Goal: Information Seeking & Learning: Learn about a topic

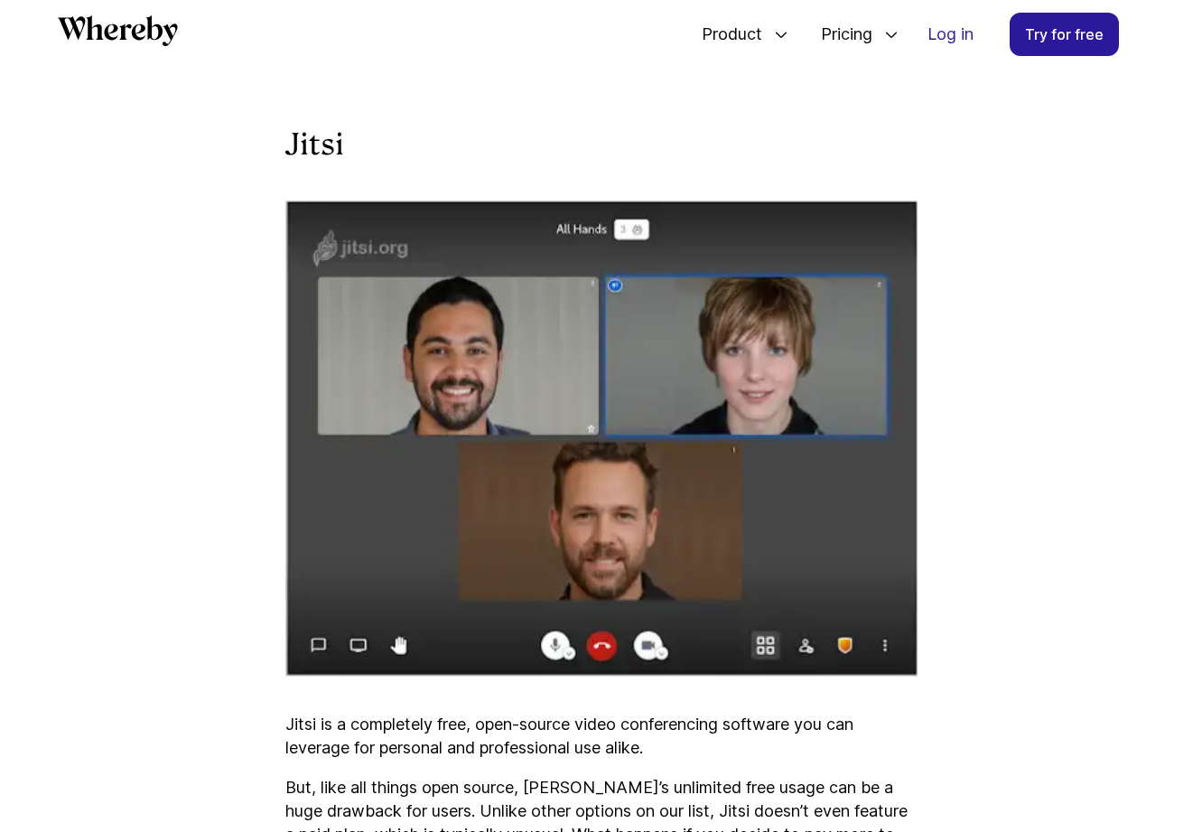
scroll to position [5593, 0]
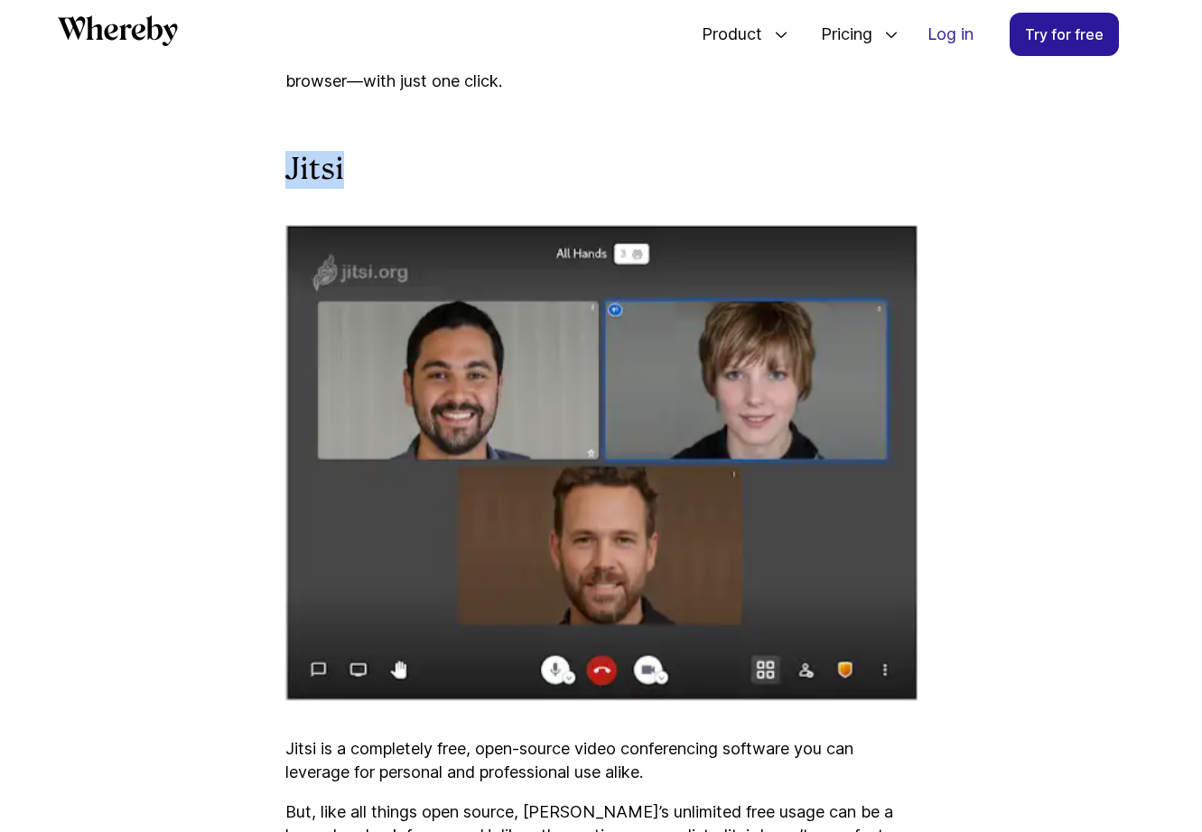
drag, startPoint x: 283, startPoint y: 199, endPoint x: 373, endPoint y: 199, distance: 90.3
copy h3 "Jitsi"
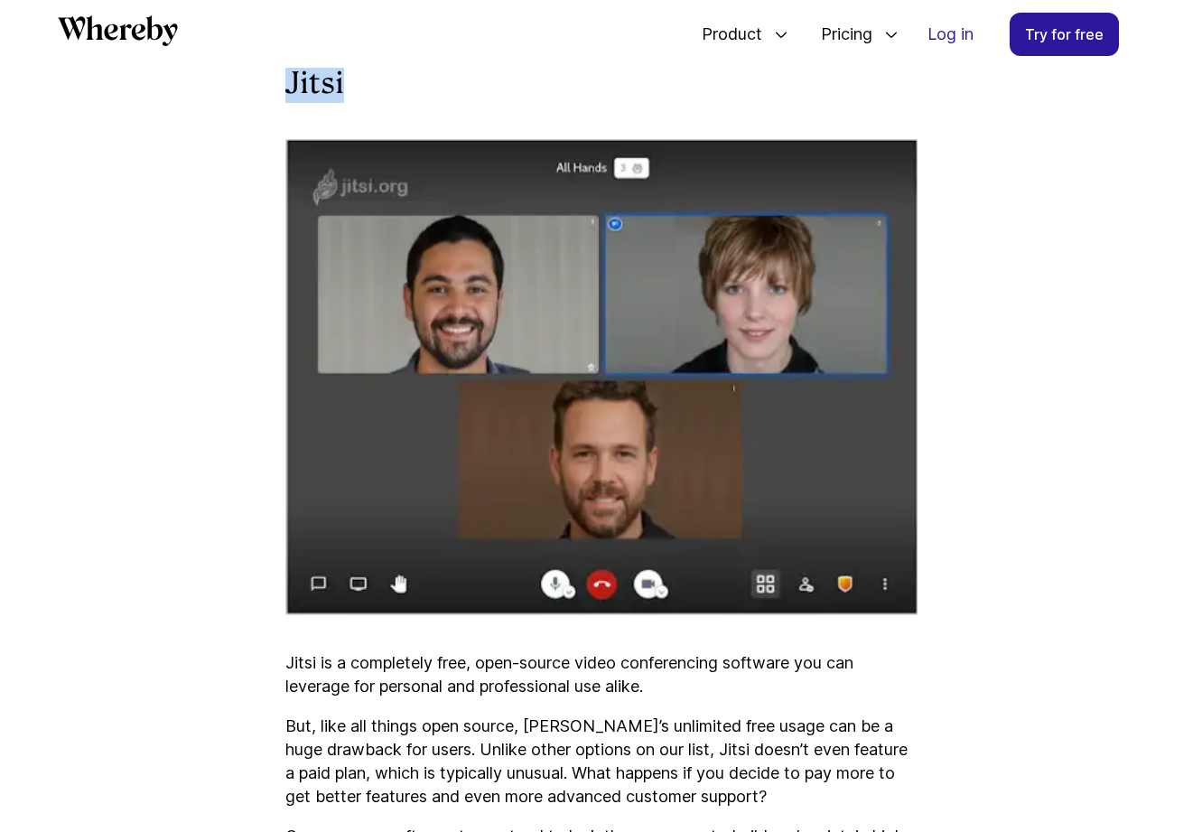
scroll to position [5791, 0]
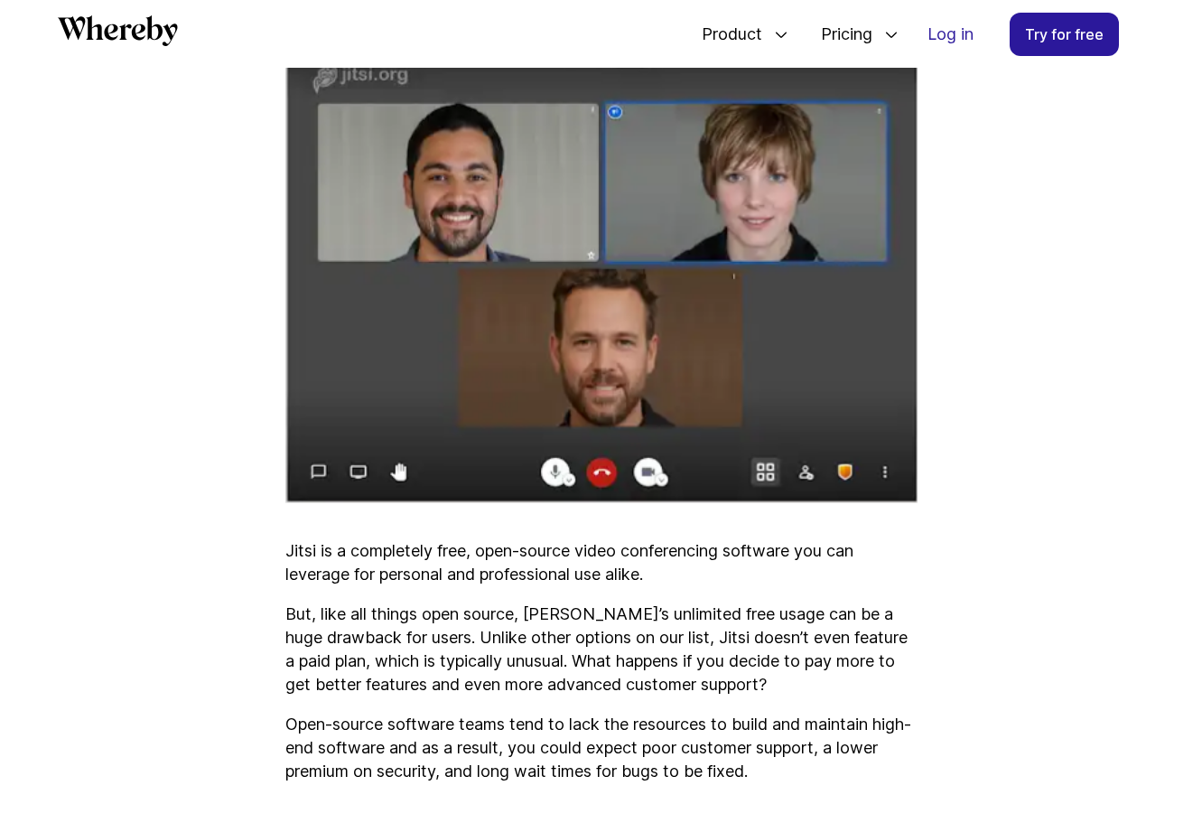
click at [322, 586] on p "Jitsi is a completely free, open-source video conferencing software you can lev…" at bounding box center [601, 562] width 632 height 47
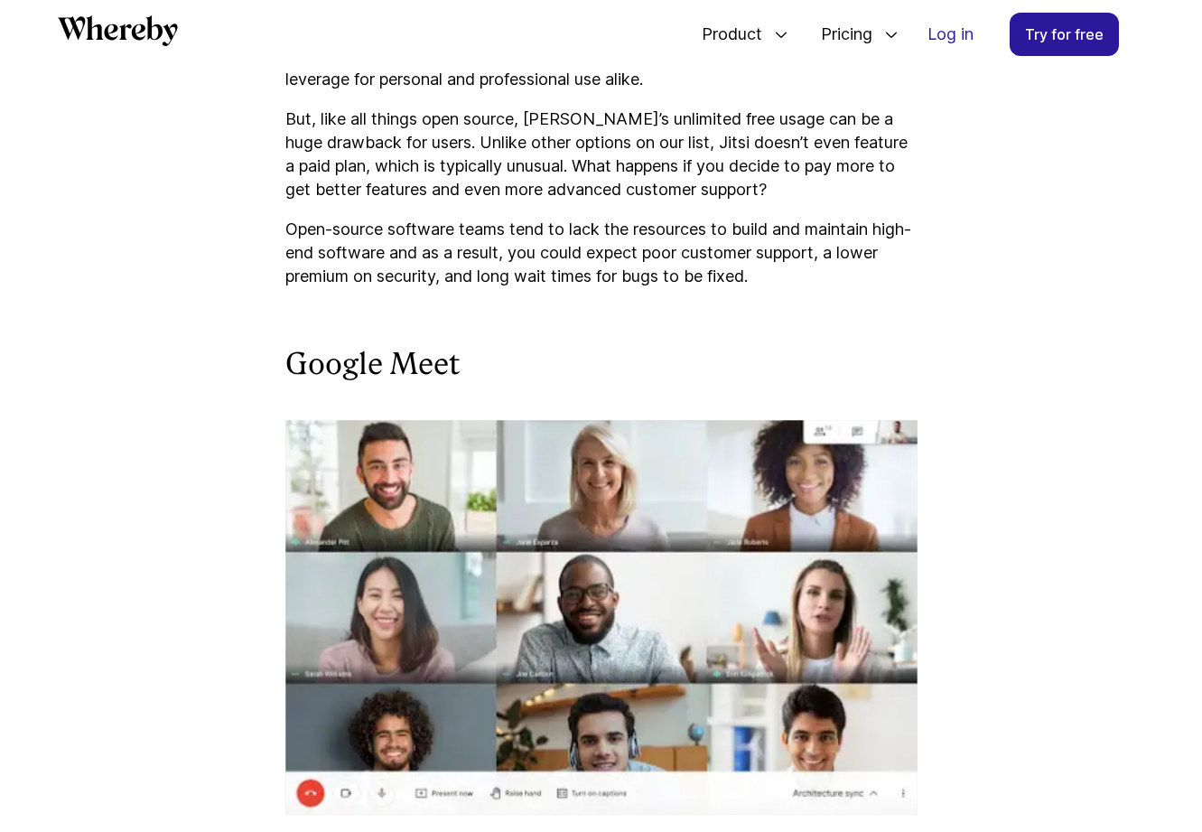
scroll to position [6095, 0]
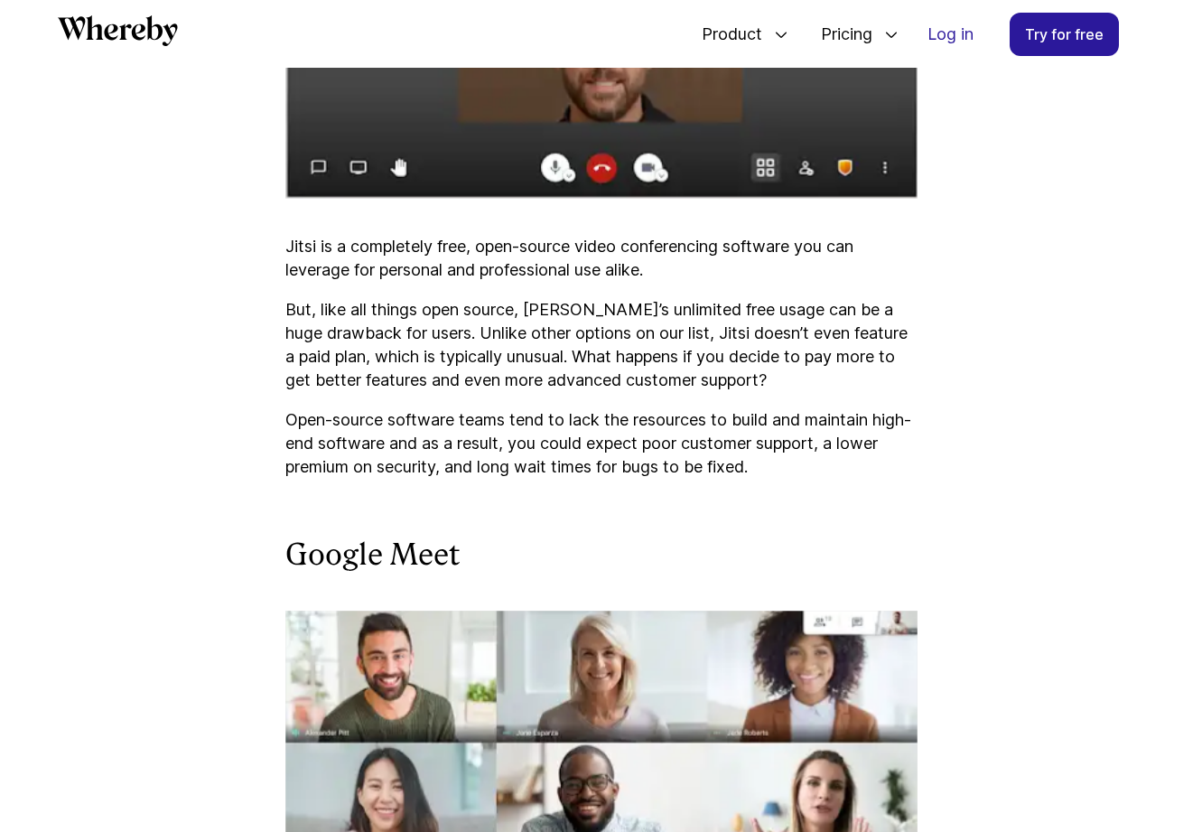
drag, startPoint x: 593, startPoint y: 296, endPoint x: 593, endPoint y: 321, distance: 25.3
click at [593, 282] on p "Jitsi is a completely free, open-source video conferencing software you can lev…" at bounding box center [601, 258] width 632 height 47
click at [593, 327] on p "But, like all things open source, [PERSON_NAME]’s unlimited free usage can be a…" at bounding box center [601, 345] width 632 height 94
click at [537, 375] on p "But, like all things open source, [PERSON_NAME]’s unlimited free usage can be a…" at bounding box center [601, 345] width 632 height 94
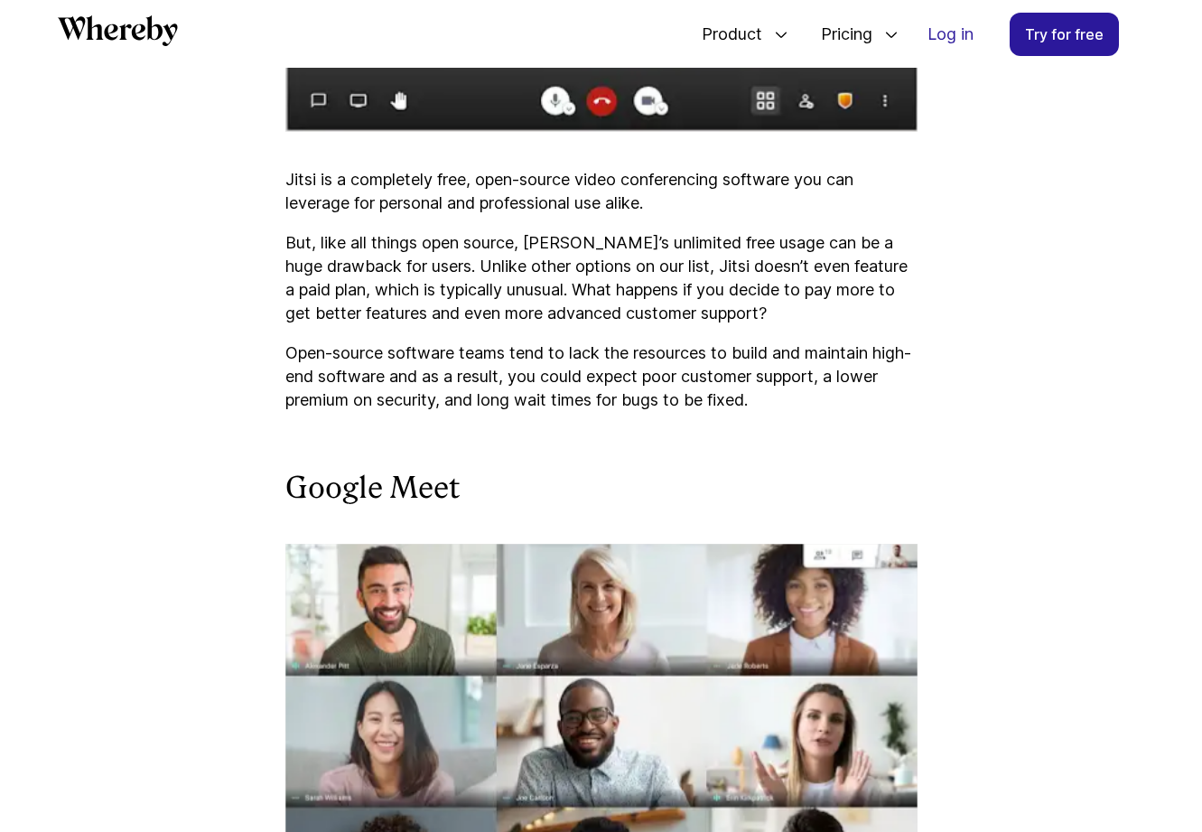
scroll to position [6220, 0]
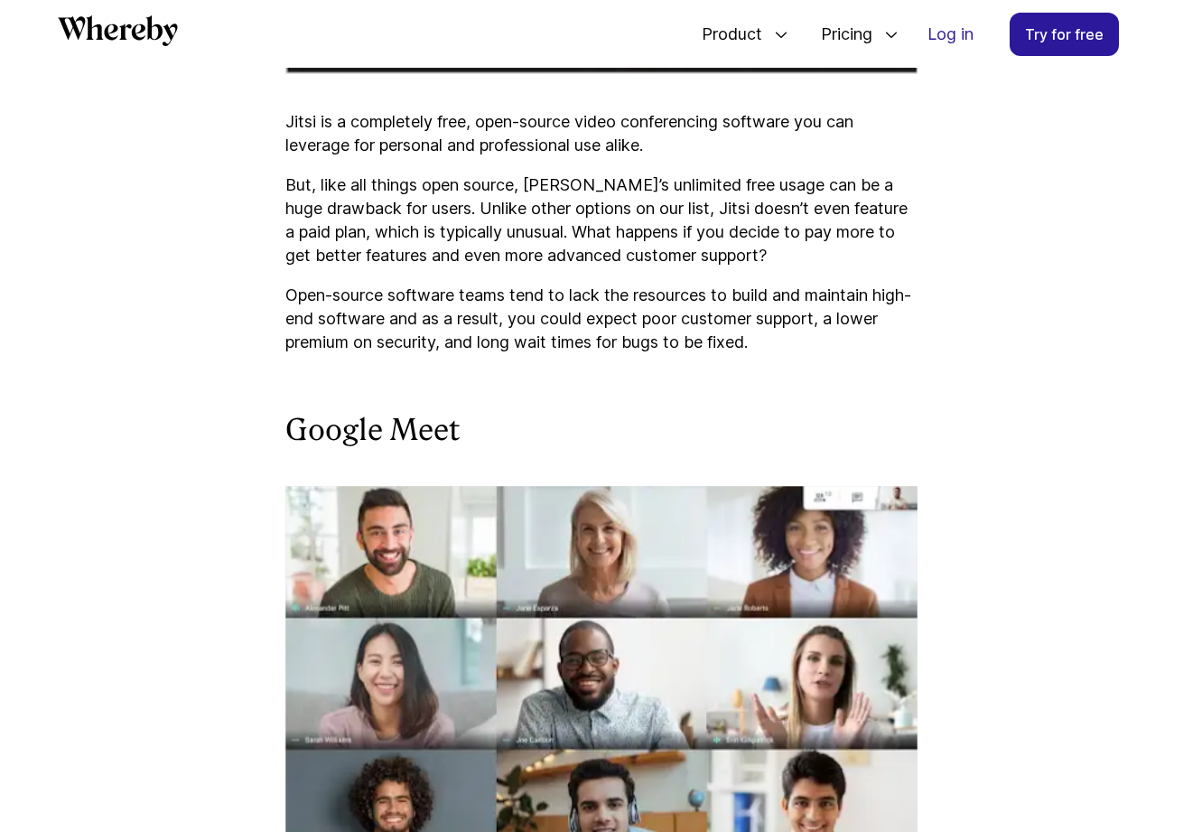
click at [478, 267] on p "But, like all things open source, [PERSON_NAME]’s unlimited free usage can be a…" at bounding box center [601, 220] width 632 height 94
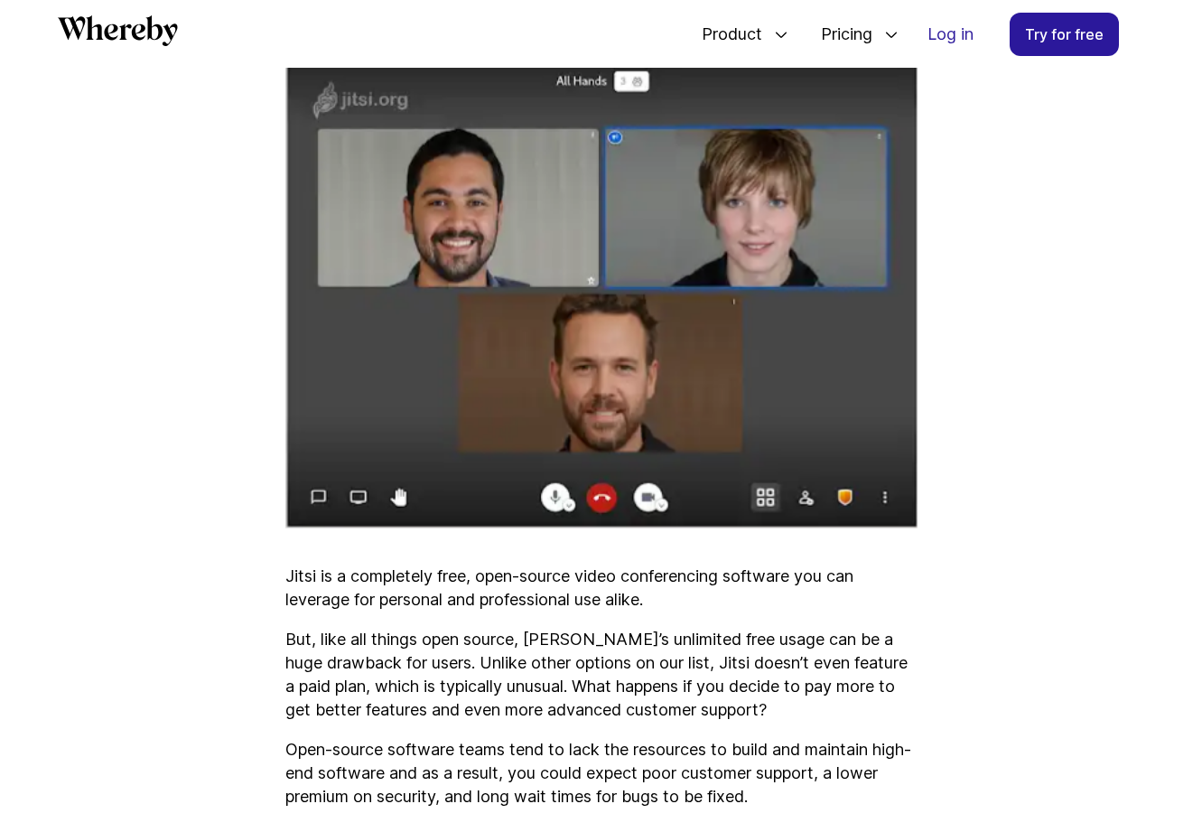
scroll to position [5938, 0]
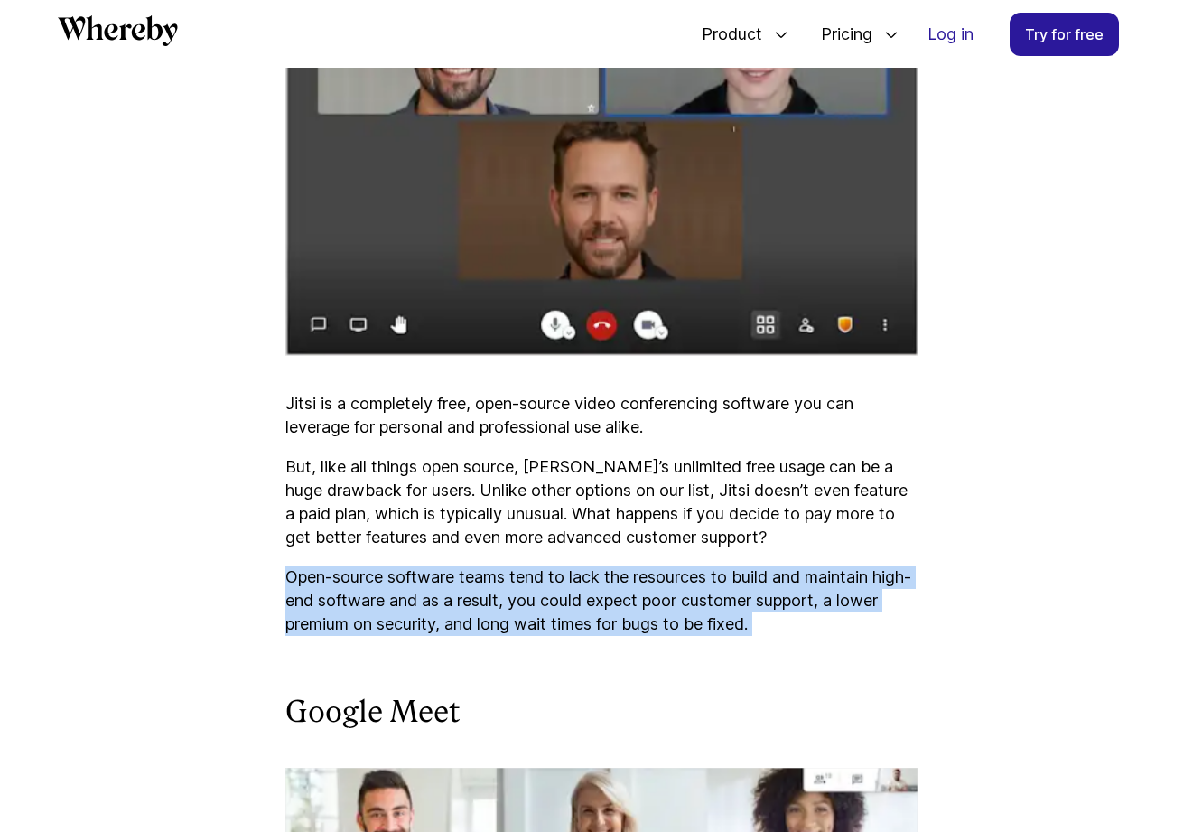
drag, startPoint x: 376, startPoint y: 581, endPoint x: 425, endPoint y: 677, distance: 108.6
click at [425, 678] on div "In this article, we’ll share the 9 best video conferencing apps and what featur…" at bounding box center [601, 748] width 632 height 11970
click at [425, 677] on div "In this article, we’ll share the 9 best video conferencing apps and what featur…" at bounding box center [601, 748] width 632 height 11970
